Goal: Task Accomplishment & Management: Manage account settings

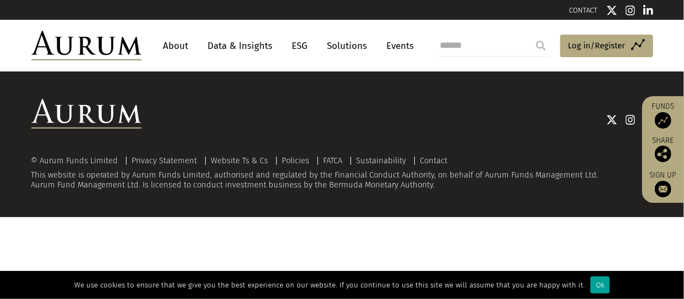
click at [592, 288] on div "Ok" at bounding box center [600, 285] width 19 height 17
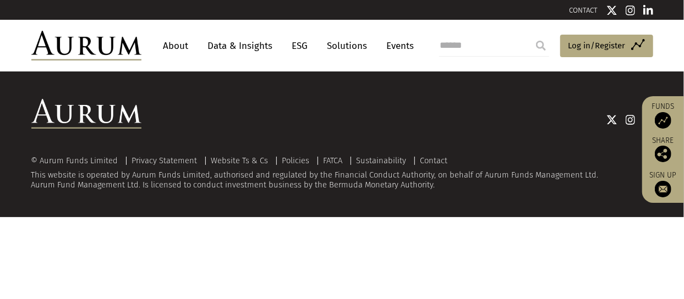
click at [669, 56] on header "About Data & Insights ESG Solutions Events Access Funds Log in/Register Sign ou…" at bounding box center [342, 46] width 684 height 52
click at [579, 43] on span "Log in/Register" at bounding box center [597, 45] width 57 height 13
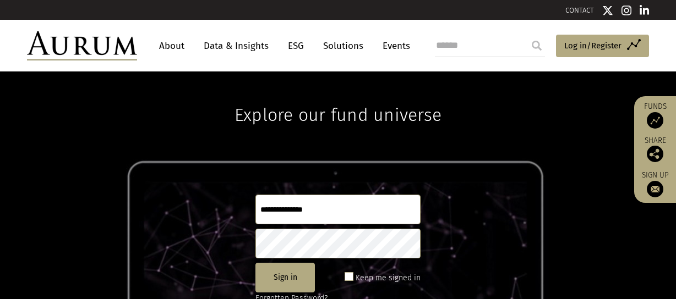
click at [280, 211] on input "text" at bounding box center [337, 210] width 165 height 30
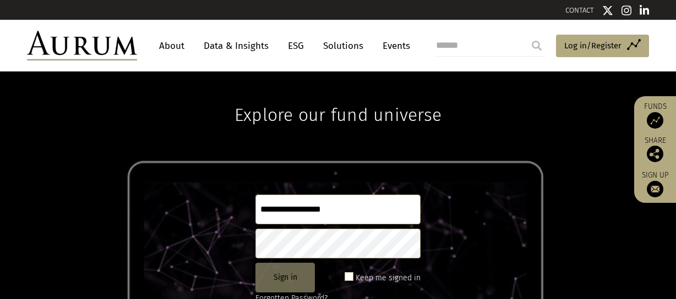
click at [282, 277] on button "Sign in" at bounding box center [284, 278] width 59 height 30
click at [297, 281] on button "Sign in" at bounding box center [284, 278] width 59 height 30
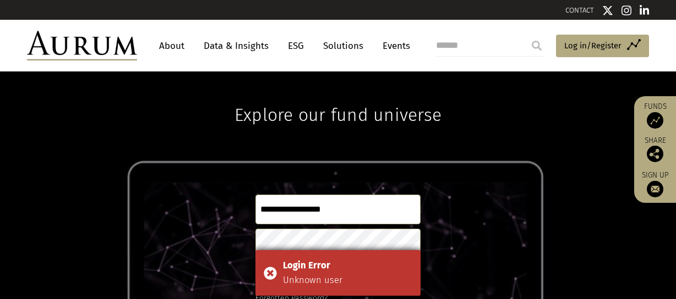
click at [270, 272] on div "Login Error Unknown user" at bounding box center [337, 273] width 165 height 46
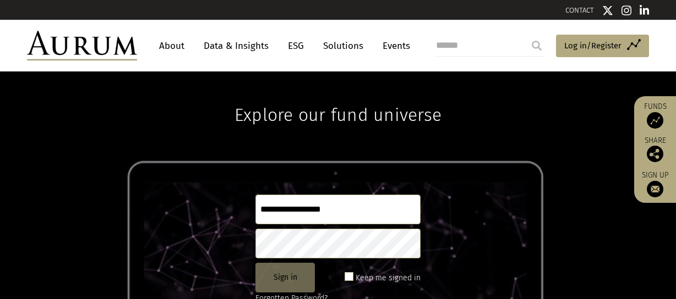
click at [279, 283] on button "Sign in" at bounding box center [284, 278] width 59 height 30
click at [290, 280] on button "Sign in" at bounding box center [284, 278] width 59 height 30
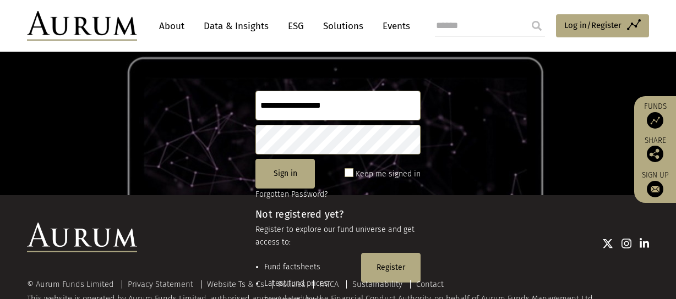
scroll to position [110, 0]
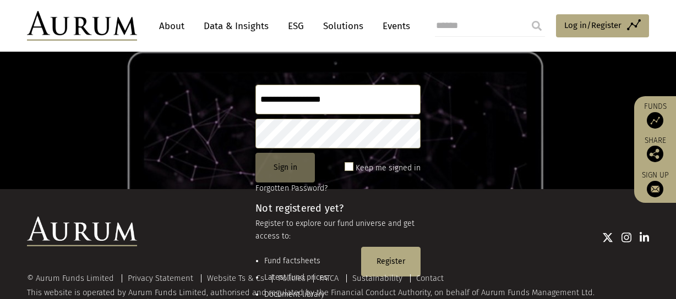
click at [282, 175] on button "Sign in" at bounding box center [284, 168] width 59 height 30
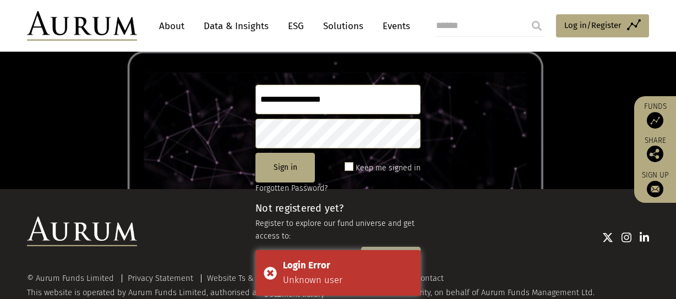
click at [355, 96] on input "**********" at bounding box center [337, 100] width 165 height 30
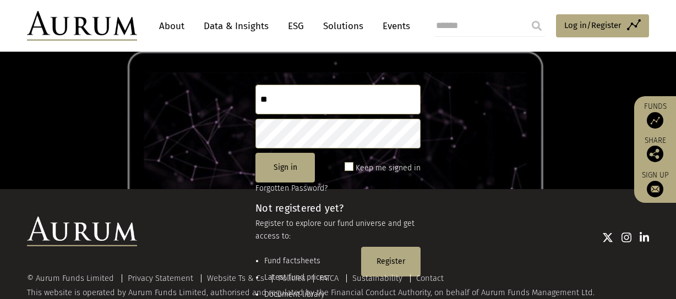
type input "*"
type input "**********"
